Goal: Task Accomplishment & Management: Use online tool/utility

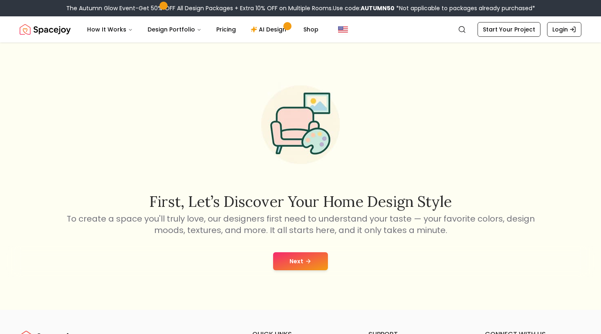
click at [303, 267] on button "Next" at bounding box center [300, 261] width 55 height 18
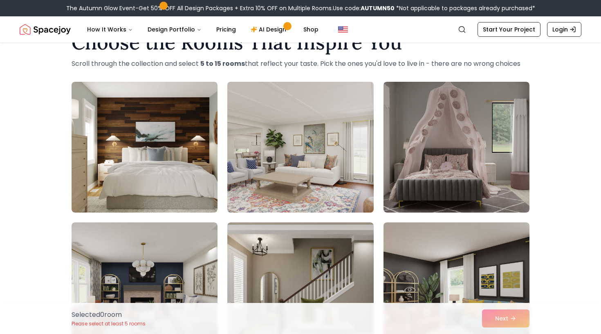
scroll to position [21, 0]
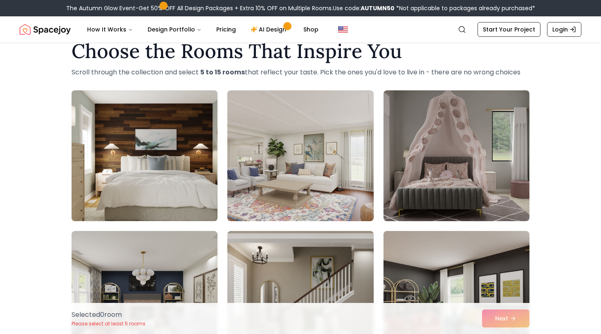
click at [185, 160] on img at bounding box center [144, 155] width 153 height 137
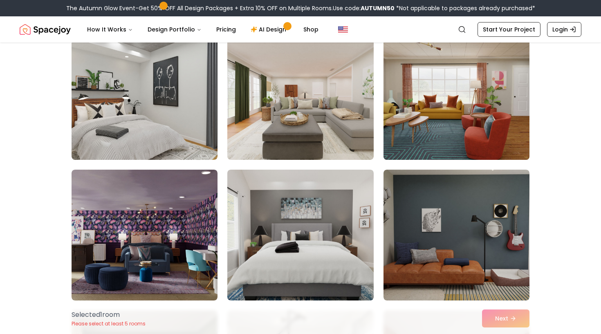
scroll to position [377, 0]
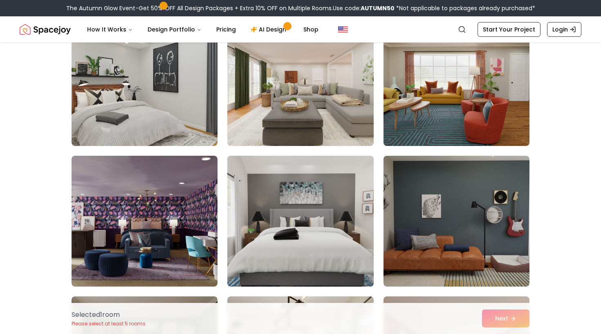
click at [332, 233] on img at bounding box center [300, 220] width 153 height 137
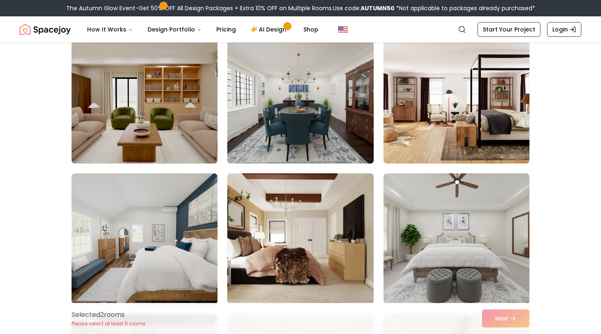
scroll to position [1107, 0]
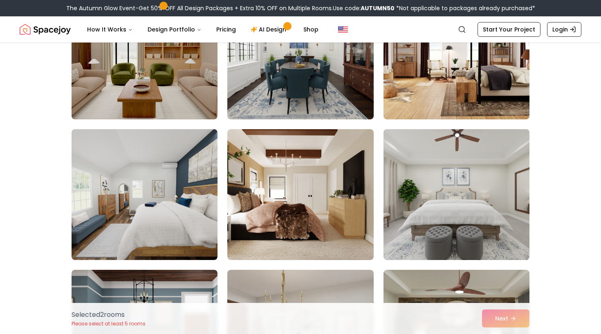
click at [425, 218] on img at bounding box center [456, 194] width 153 height 137
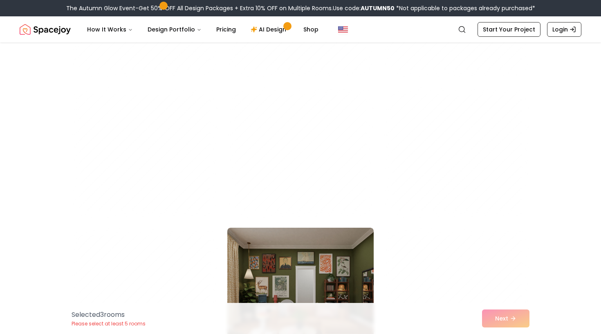
scroll to position [2289, 0]
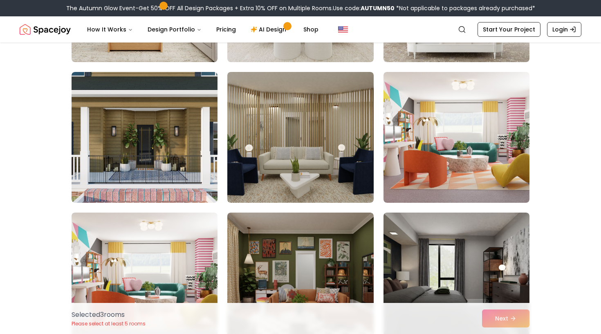
click at [492, 317] on div "Selected 3 room s Please select at least 5 rooms Next" at bounding box center [300, 318] width 471 height 31
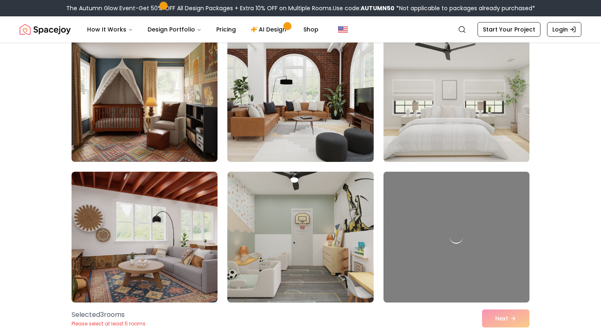
scroll to position [2651, 0]
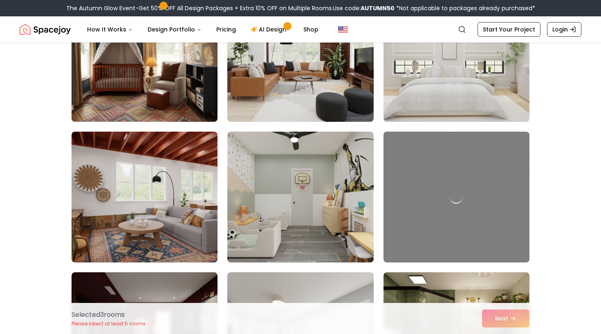
click at [411, 87] on img at bounding box center [456, 56] width 153 height 137
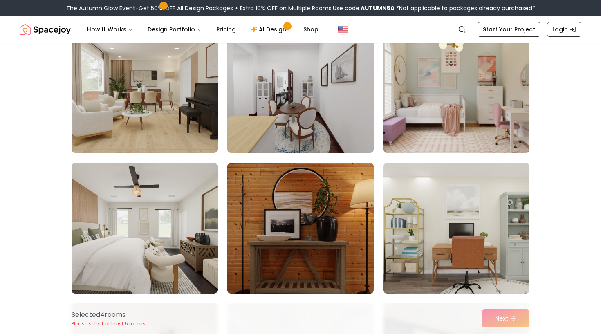
click at [415, 93] on img at bounding box center [456, 87] width 153 height 137
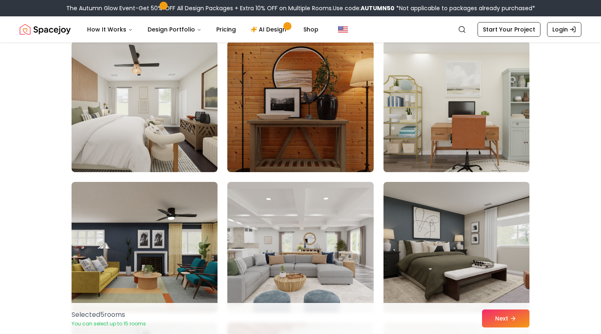
scroll to position [3333, 0]
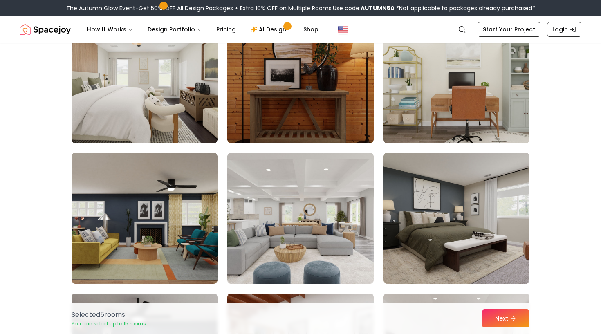
click at [414, 117] on img at bounding box center [456, 77] width 153 height 137
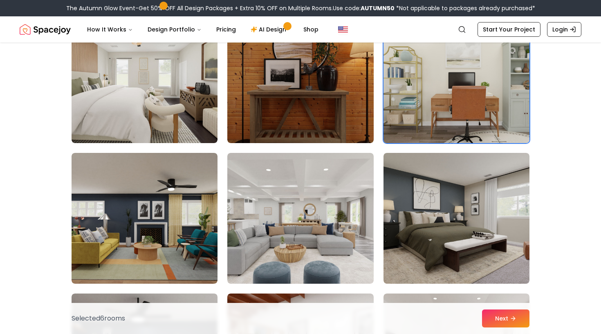
click at [414, 117] on img at bounding box center [456, 77] width 153 height 137
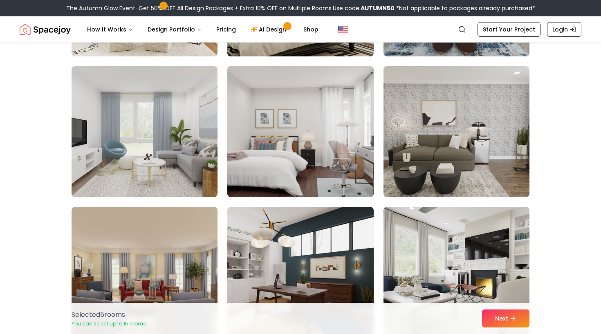
click at [338, 156] on img at bounding box center [300, 131] width 153 height 137
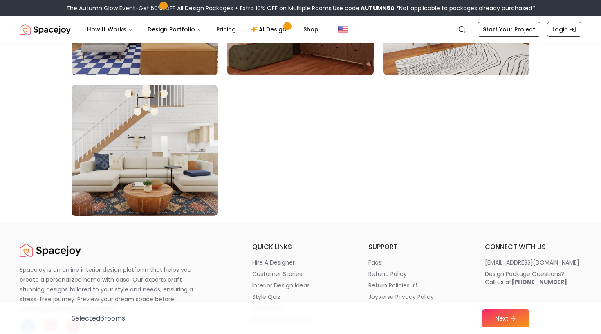
scroll to position [4678, 0]
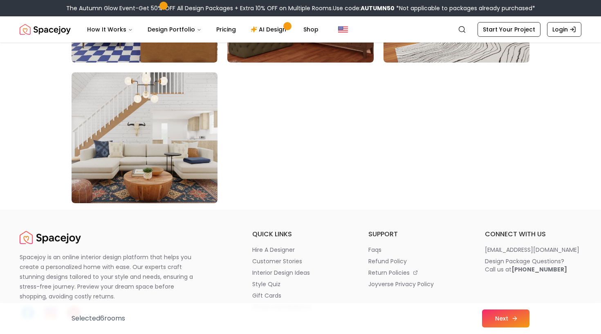
click at [495, 313] on button "Next" at bounding box center [505, 318] width 47 height 18
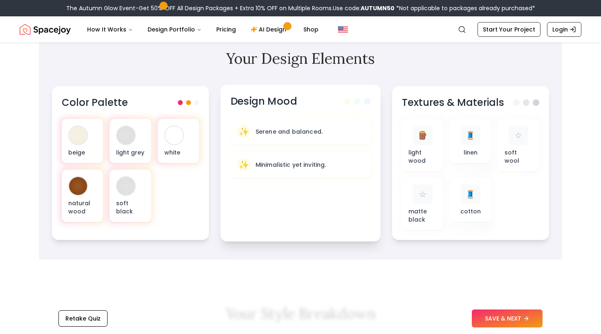
scroll to position [261, 0]
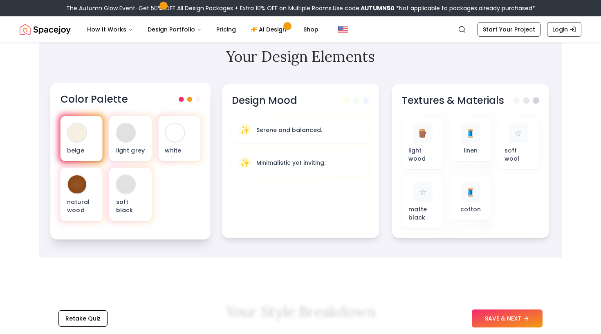
click at [86, 153] on p "beige" at bounding box center [81, 150] width 29 height 8
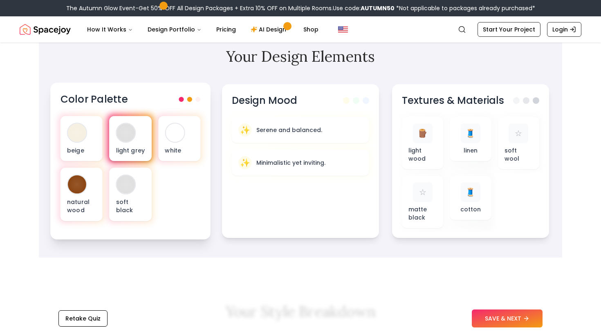
click at [124, 145] on div "light grey" at bounding box center [130, 138] width 42 height 45
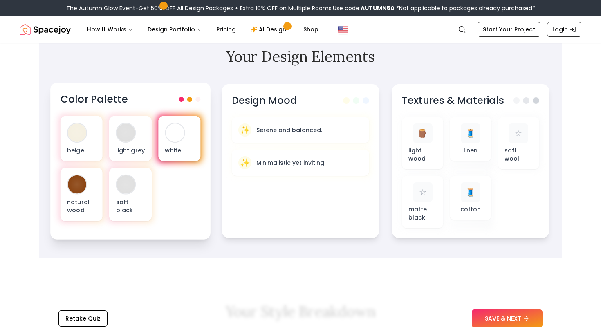
click at [186, 139] on div "white" at bounding box center [179, 138] width 42 height 45
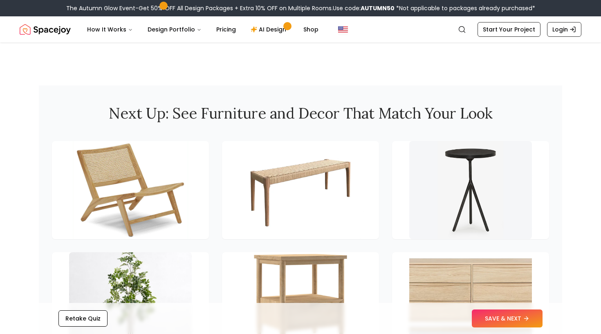
scroll to position [1082, 0]
